Goal: Task Accomplishment & Management: Manage account settings

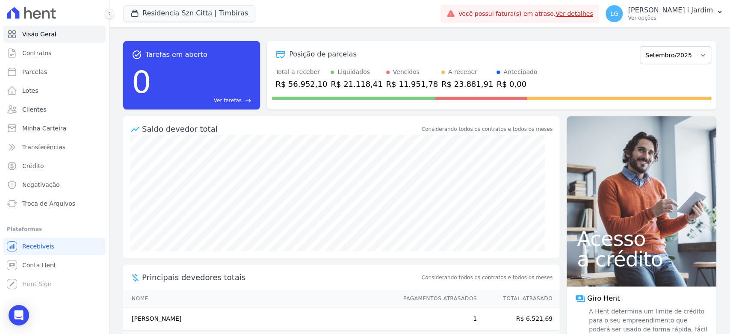
drag, startPoint x: 0, startPoint y: 0, endPoint x: 358, endPoint y: 35, distance: 359.6
click at [358, 35] on div "task_alt Tarefas em aberto 0 Ver tarefas east Posição de parcelas Junho/2025 Ju…" at bounding box center [419, 75] width 593 height 82
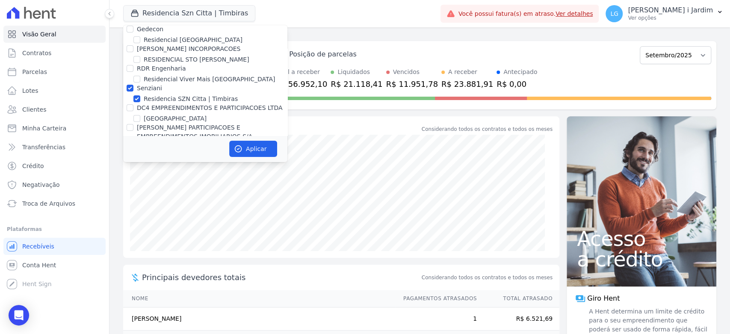
scroll to position [2090, 0]
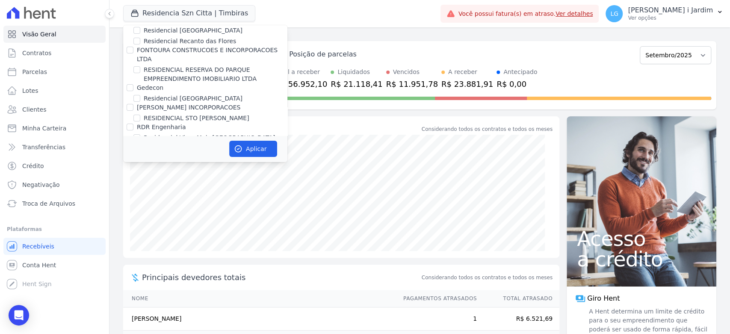
click at [140, 143] on label "Senziani" at bounding box center [149, 146] width 25 height 7
click at [133, 143] on input "Senziani" at bounding box center [130, 146] width 7 height 7
checkbox input "false"
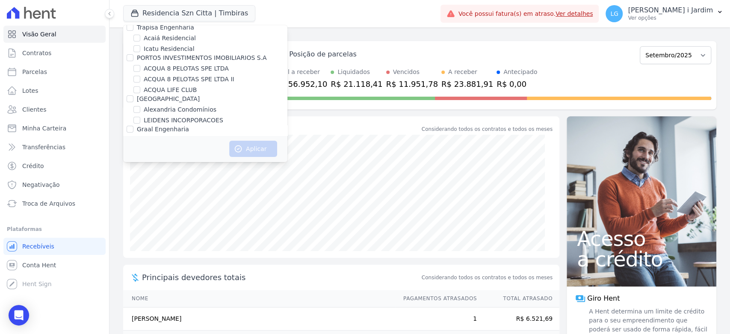
scroll to position [0, 0]
click at [138, 39] on label "Trapisa Engenharia" at bounding box center [165, 36] width 57 height 7
click at [133, 39] on input "Trapisa Engenharia" at bounding box center [130, 36] width 7 height 7
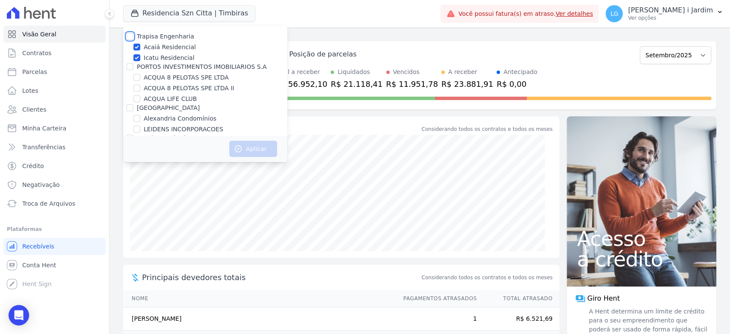
checkbox input "true"
click at [240, 147] on icon "button" at bounding box center [238, 149] width 9 height 9
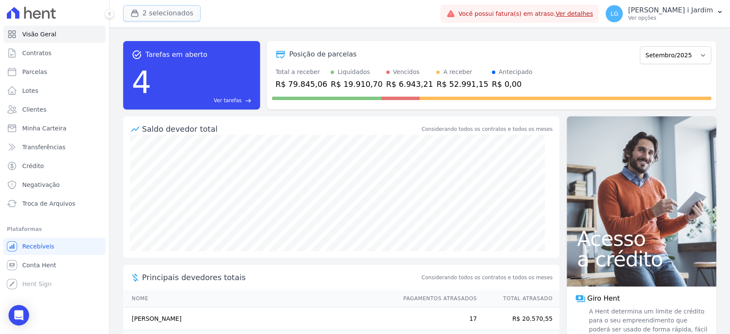
click at [158, 10] on button "2 selecionados" at bounding box center [161, 13] width 77 height 16
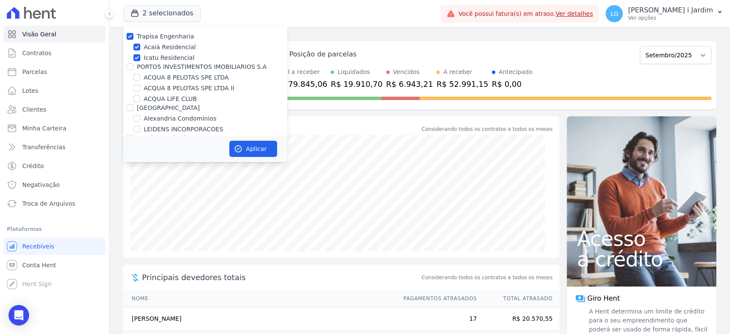
click at [156, 36] on label "Trapisa Engenharia" at bounding box center [165, 36] width 57 height 7
click at [133, 36] on input "Trapisa Engenharia" at bounding box center [130, 36] width 7 height 7
checkbox input "false"
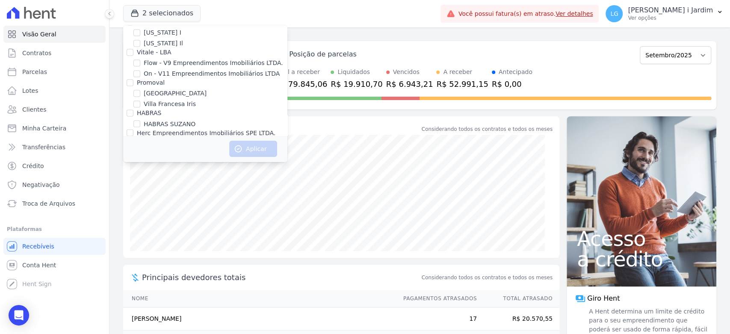
scroll to position [998, 0]
drag, startPoint x: 151, startPoint y: 54, endPoint x: 167, endPoint y: 71, distance: 23.6
click at [151, 88] on label "[GEOGRAPHIC_DATA]" at bounding box center [175, 92] width 63 height 9
click at [140, 89] on input "[GEOGRAPHIC_DATA]" at bounding box center [136, 92] width 7 height 7
checkbox input "true"
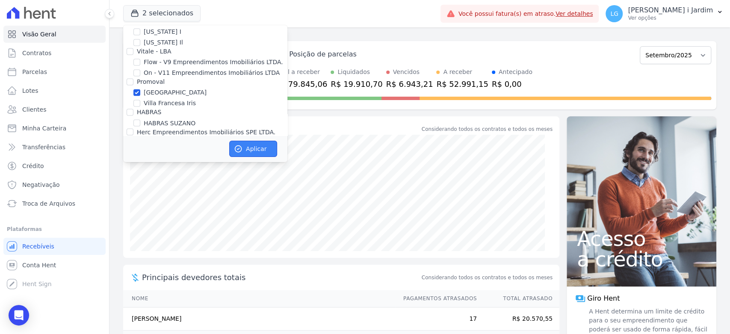
click at [261, 152] on button "Aplicar" at bounding box center [253, 149] width 48 height 16
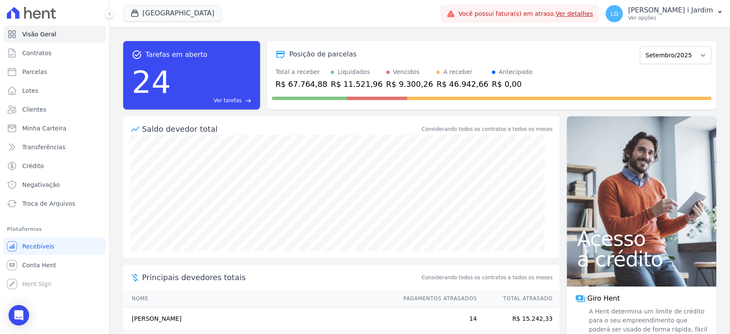
click at [364, 54] on div "Posição de parcelas" at bounding box center [454, 54] width 364 height 10
click at [386, 86] on div "R$ 9.300,26" at bounding box center [409, 84] width 47 height 12
click at [482, 100] on div at bounding box center [491, 97] width 439 height 14
click at [499, 74] on div "Antecipado" at bounding box center [516, 72] width 34 height 9
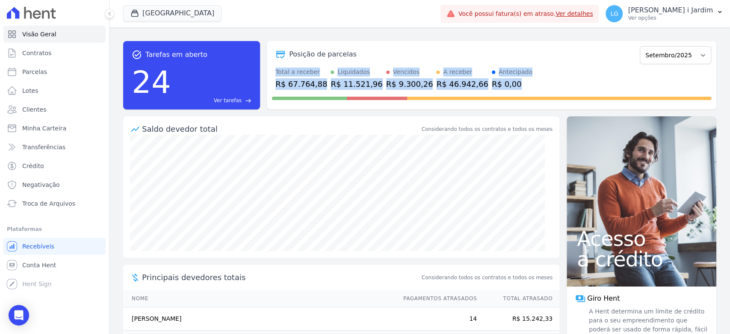
drag, startPoint x: 482, startPoint y: 83, endPoint x: 272, endPoint y: 68, distance: 210.5
click at [272, 68] on div "Total a receber R$ 67.764,88 Liquidados R$ 11.521,96 Vencidos R$ 9.300,26 A rec…" at bounding box center [491, 79] width 439 height 22
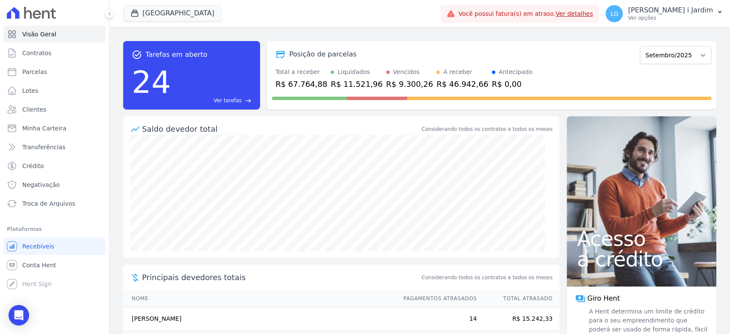
click at [265, 61] on div "task_alt Tarefas em aberto 24 Ver tarefas east Posição de parcelas Abril/2024 M…" at bounding box center [419, 75] width 593 height 68
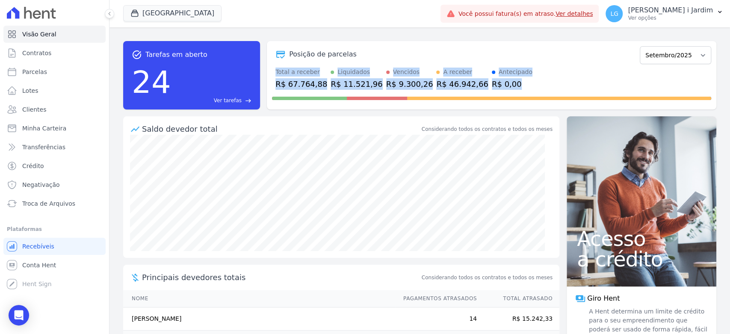
drag, startPoint x: 276, startPoint y: 72, endPoint x: 491, endPoint y: 88, distance: 215.7
click at [491, 88] on div "Total a receber R$ 67.764,88 Liquidados R$ 11.521,96 Vencidos R$ 9.300,26 A rec…" at bounding box center [491, 79] width 439 height 22
click at [492, 83] on div "R$ 0,00" at bounding box center [512, 84] width 41 height 12
drag, startPoint x: 489, startPoint y: 87, endPoint x: 270, endPoint y: 74, distance: 218.9
click at [270, 74] on div "Posição de parcelas Abril/2024 Maio/2024 Junho/2024 Julho/2024 Agosto/2024 Sete…" at bounding box center [491, 75] width 449 height 68
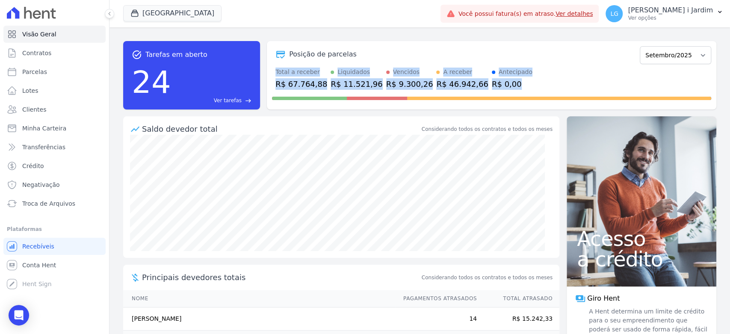
click at [270, 76] on div "Posição de parcelas Abril/2024 Maio/2024 Junho/2024 Julho/2024 Agosto/2024 Sete…" at bounding box center [491, 75] width 449 height 68
drag, startPoint x: 276, startPoint y: 72, endPoint x: 494, endPoint y: 88, distance: 217.8
click at [494, 88] on div "Total a receber R$ 67.764,88 Liquidados R$ 11.521,96 Vencidos R$ 9.300,26 A rec…" at bounding box center [491, 79] width 439 height 22
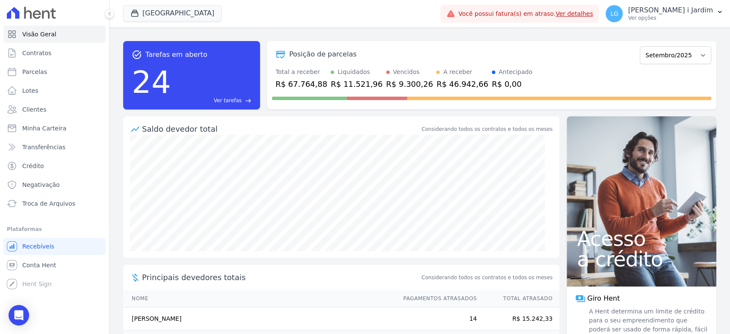
click at [502, 93] on div at bounding box center [491, 97] width 439 height 14
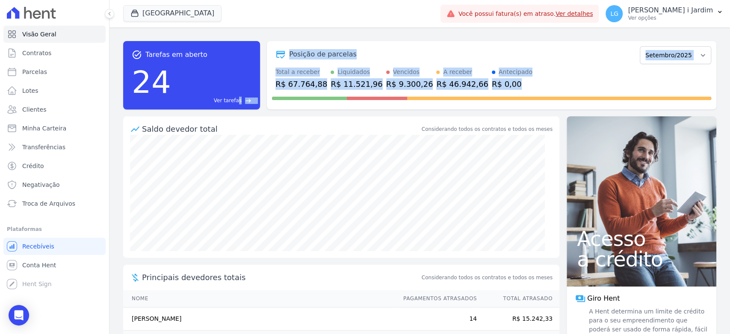
drag, startPoint x: 470, startPoint y: 81, endPoint x: 239, endPoint y: 74, distance: 230.6
click at [239, 74] on div "task_alt Tarefas em aberto 24 Ver tarefas east Posição de parcelas Abril/2024 M…" at bounding box center [419, 75] width 593 height 68
click at [267, 65] on div "Posição de parcelas Abril/2024 Maio/2024 Junho/2024 Julho/2024 Agosto/2024 Sete…" at bounding box center [491, 75] width 449 height 68
click at [283, 78] on div "R$ 67.764,88" at bounding box center [301, 84] width 52 height 12
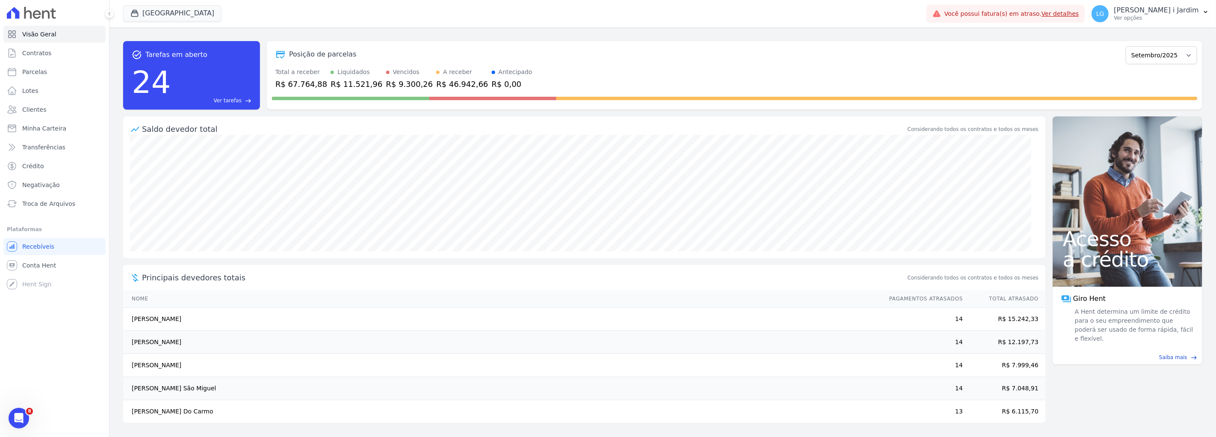
click at [572, 104] on div "Posição de parcelas Abril/2024 Maio/2024 Junho/2024 Julho/2024 Agosto/2024 Sete…" at bounding box center [735, 75] width 936 height 68
